Goal: Task Accomplishment & Management: Manage account settings

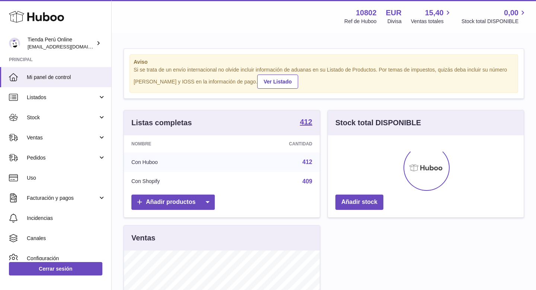
scroll to position [116, 196]
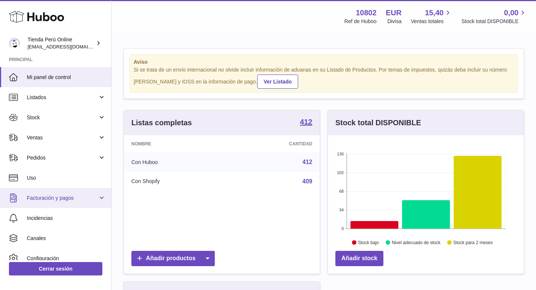
click at [48, 203] on link "Facturación y pagos" at bounding box center [55, 198] width 111 height 20
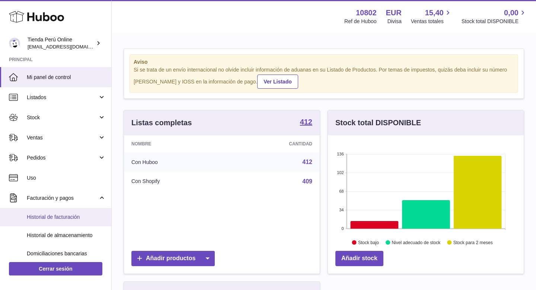
click at [65, 215] on span "Historial de facturación" at bounding box center [66, 216] width 79 height 7
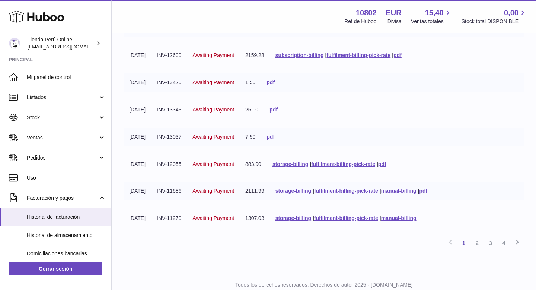
scroll to position [153, 0]
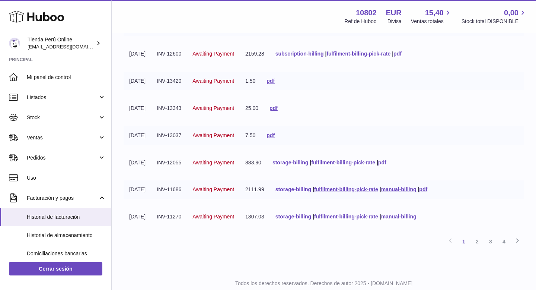
click at [298, 189] on link "storage-billing" at bounding box center [294, 189] width 36 height 6
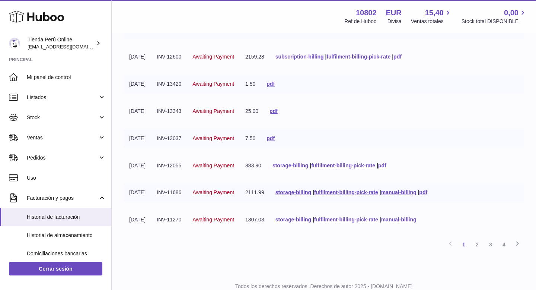
scroll to position [149, 0]
click at [480, 245] on link "2" at bounding box center [477, 244] width 13 height 13
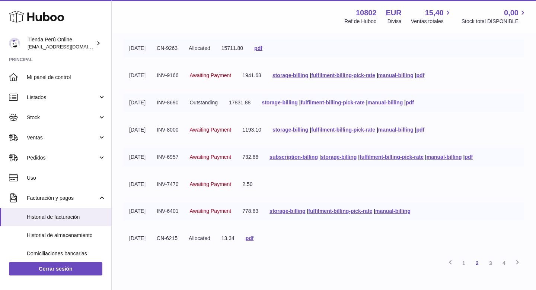
scroll to position [150, 0]
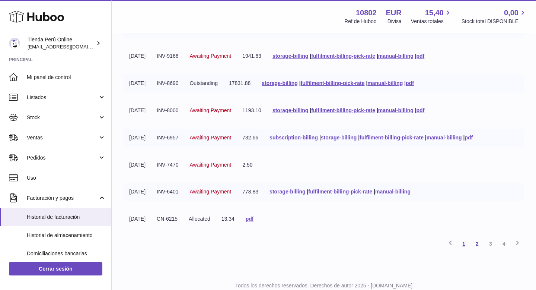
click at [464, 246] on link "1" at bounding box center [463, 243] width 13 height 13
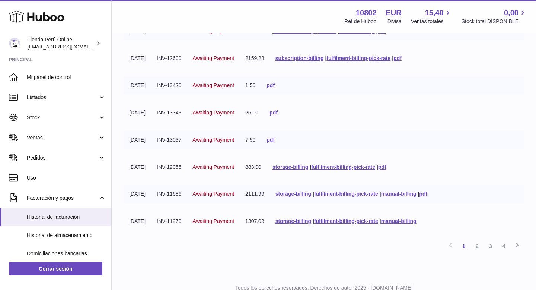
scroll to position [150, 0]
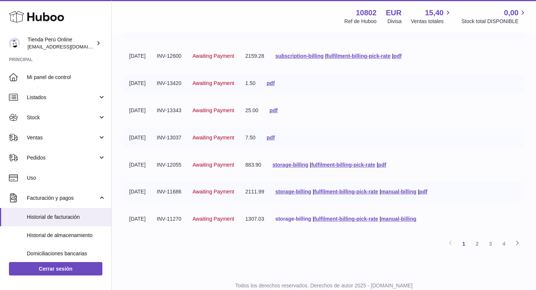
click at [305, 219] on link "storage-billing" at bounding box center [294, 219] width 36 height 6
click at [302, 219] on link "storage-billing" at bounding box center [294, 219] width 36 height 6
click at [356, 9] on div "10802 Ref de Huboo" at bounding box center [360, 16] width 32 height 17
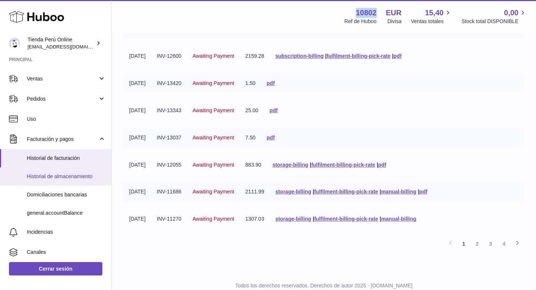
scroll to position [57, 0]
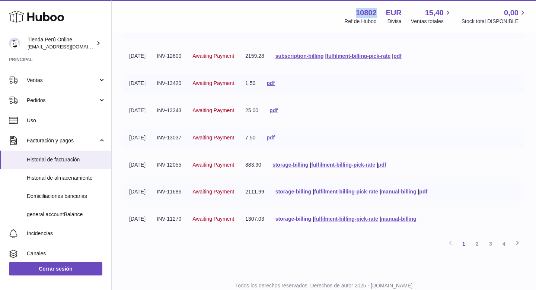
click at [300, 220] on link "storage-billing" at bounding box center [294, 219] width 36 height 6
click at [386, 165] on link "pdf" at bounding box center [382, 165] width 8 height 6
click at [297, 166] on link "storage-billing" at bounding box center [291, 165] width 36 height 6
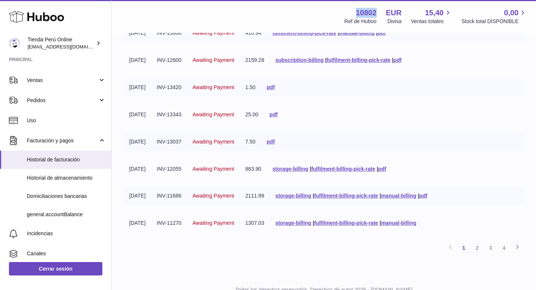
scroll to position [153, 0]
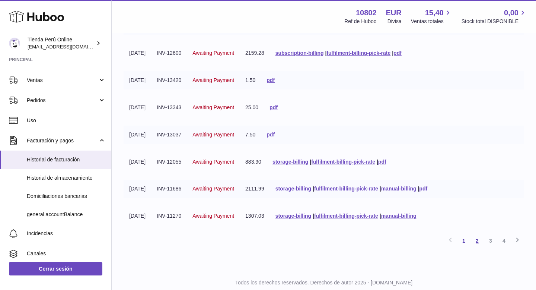
click at [478, 243] on link "2" at bounding box center [477, 240] width 13 height 13
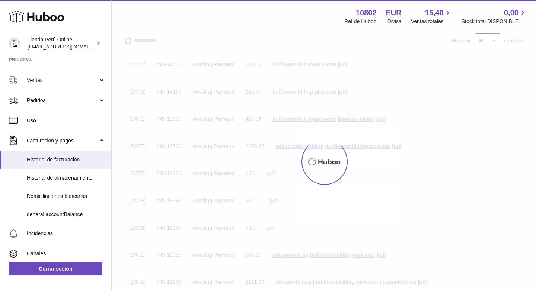
scroll to position [34, 0]
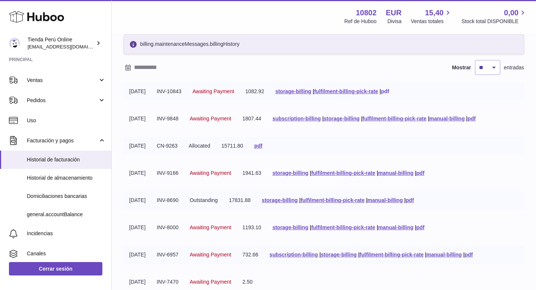
click at [389, 92] on link "pdf" at bounding box center [385, 91] width 8 height 6
click at [306, 92] on link "storage-billing" at bounding box center [294, 91] width 36 height 6
click at [378, 4] on div "Menú Huboo 10802 Ref de Huboo EUR Divisa 15,40 Ventas totales 0,00 Stock total …" at bounding box center [324, 16] width 424 height 33
